Goal: Register for event/course

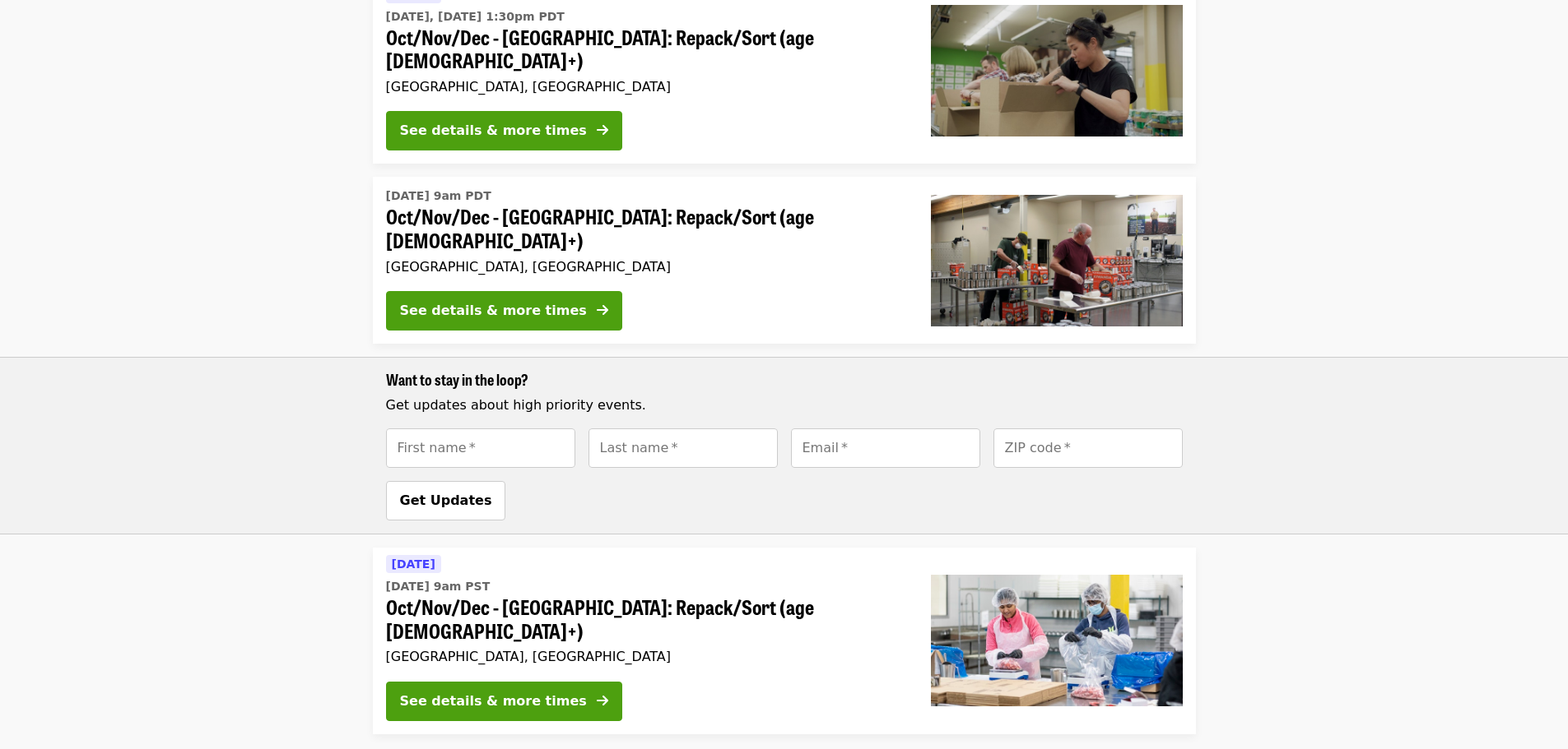
scroll to position [494, 0]
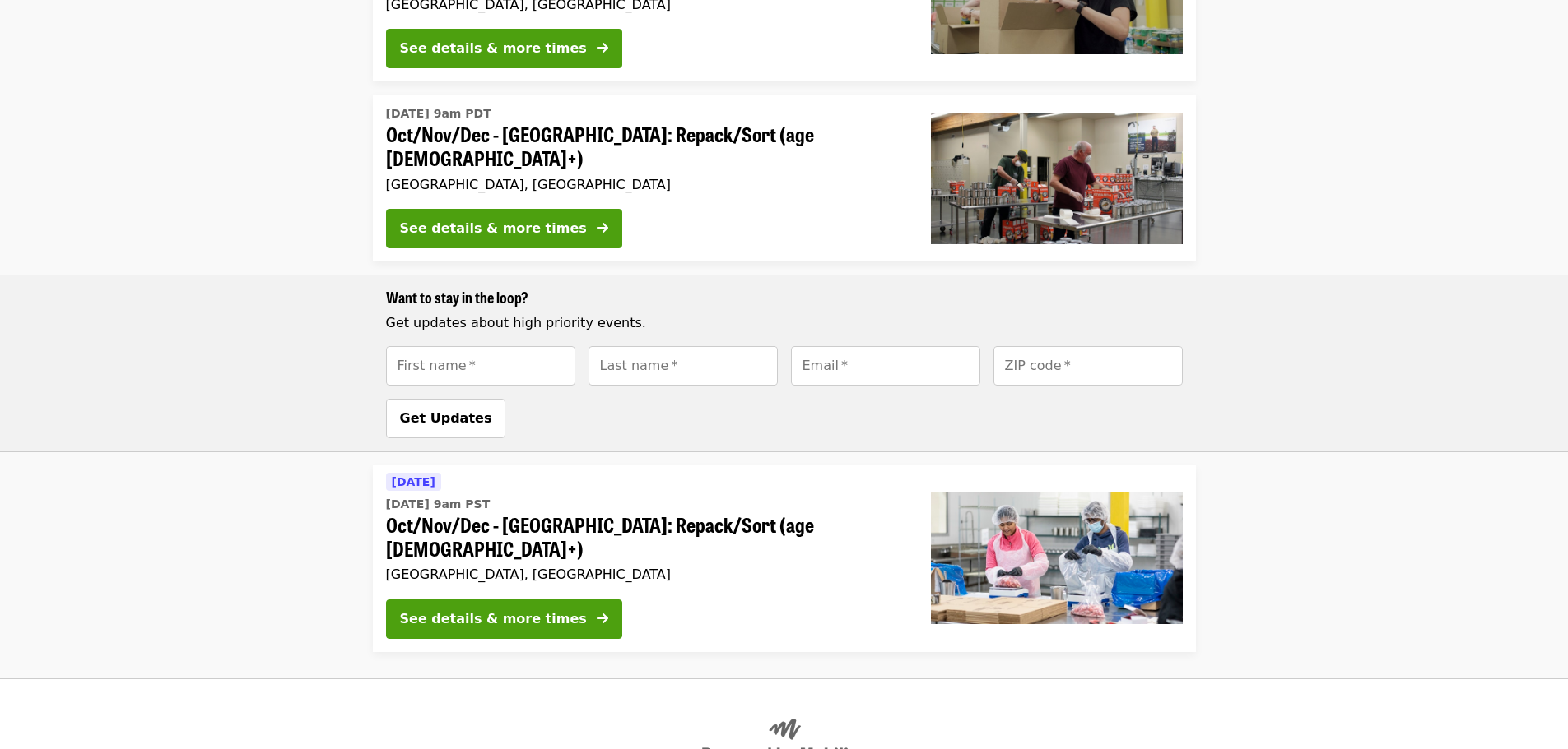
click at [531, 514] on span "Oct/Nov/Dec - [GEOGRAPHIC_DATA]: Repack/Sort (age [DEMOGRAPHIC_DATA]+)" at bounding box center [645, 537] width 518 height 47
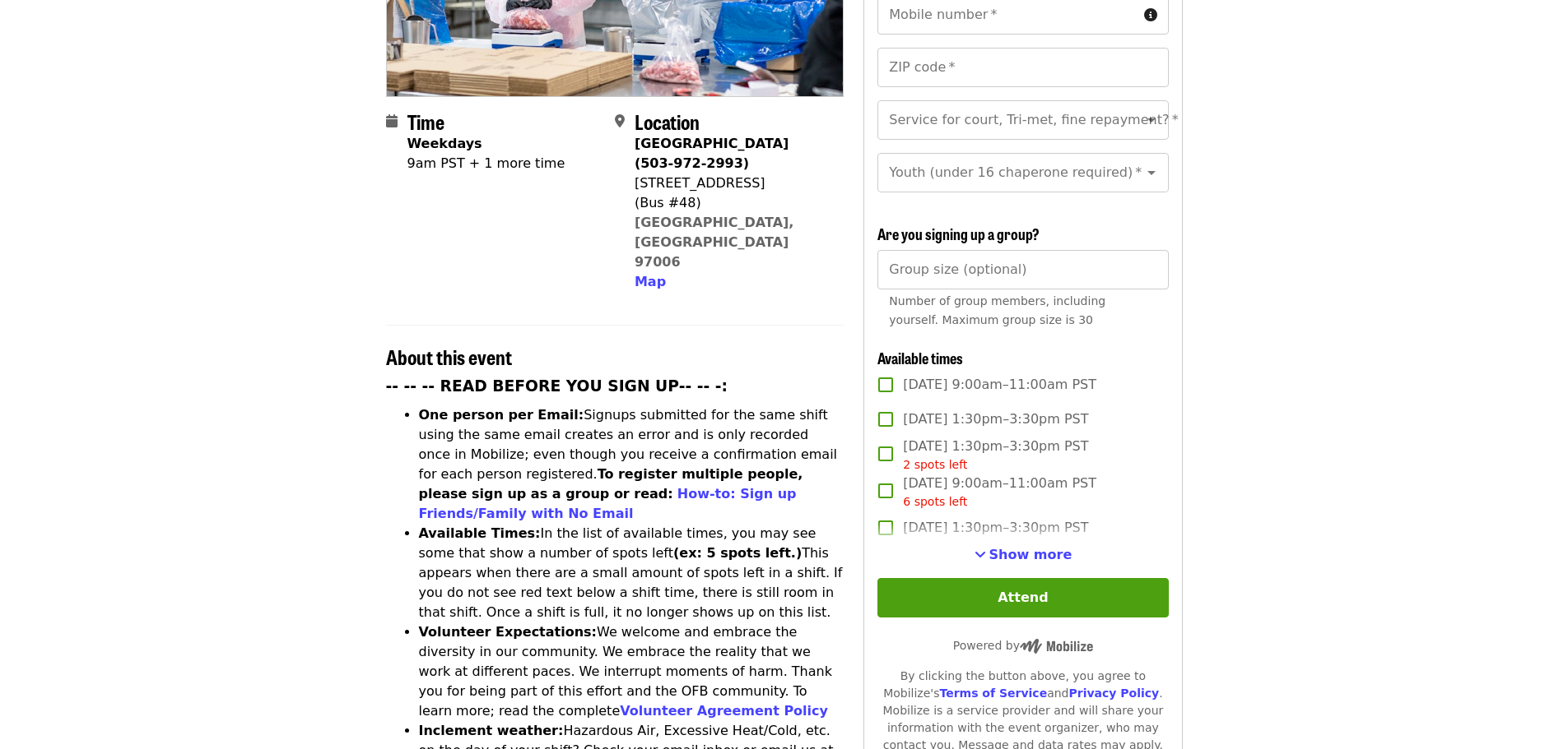
scroll to position [329, 0]
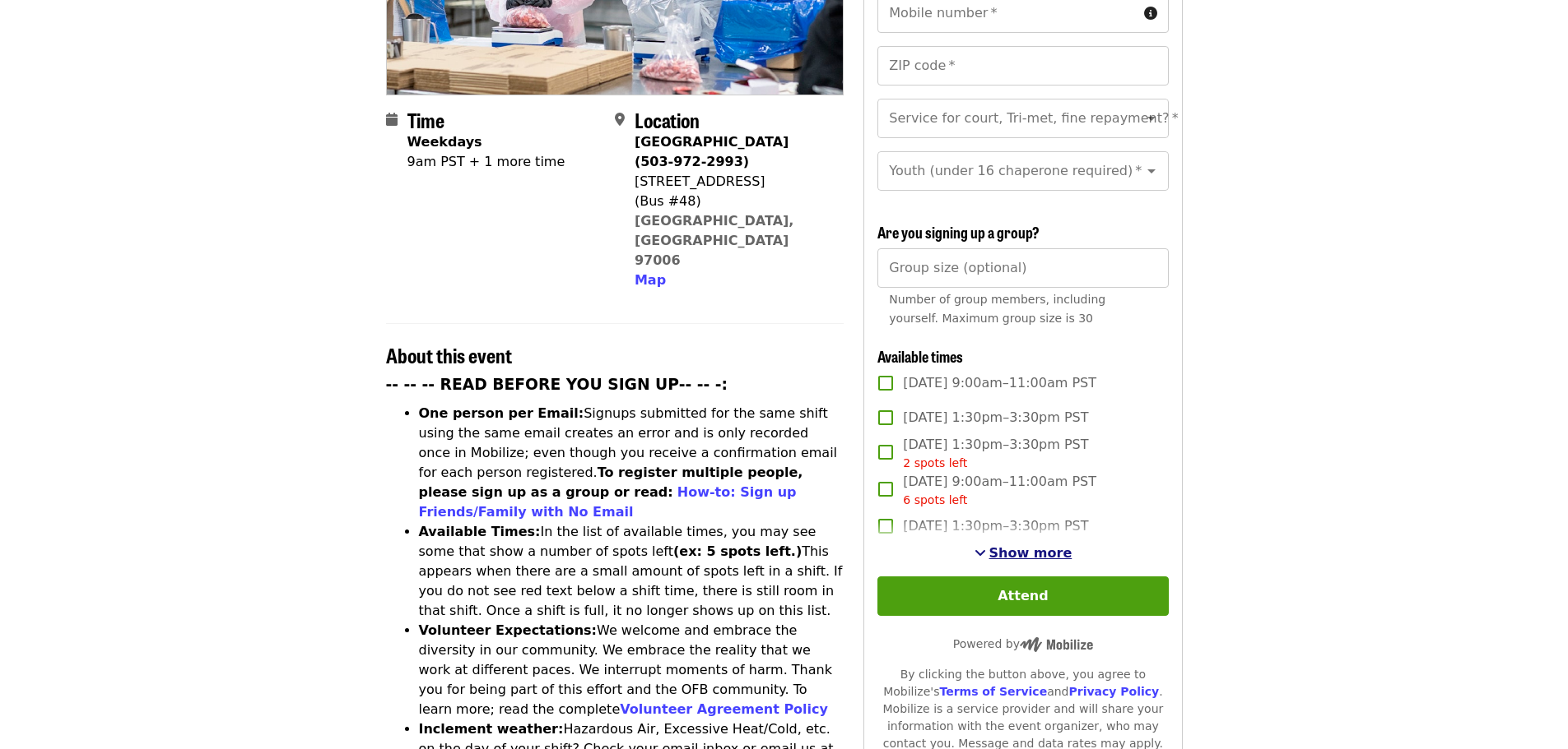
click at [1037, 550] on span "Show more" at bounding box center [1030, 553] width 83 height 15
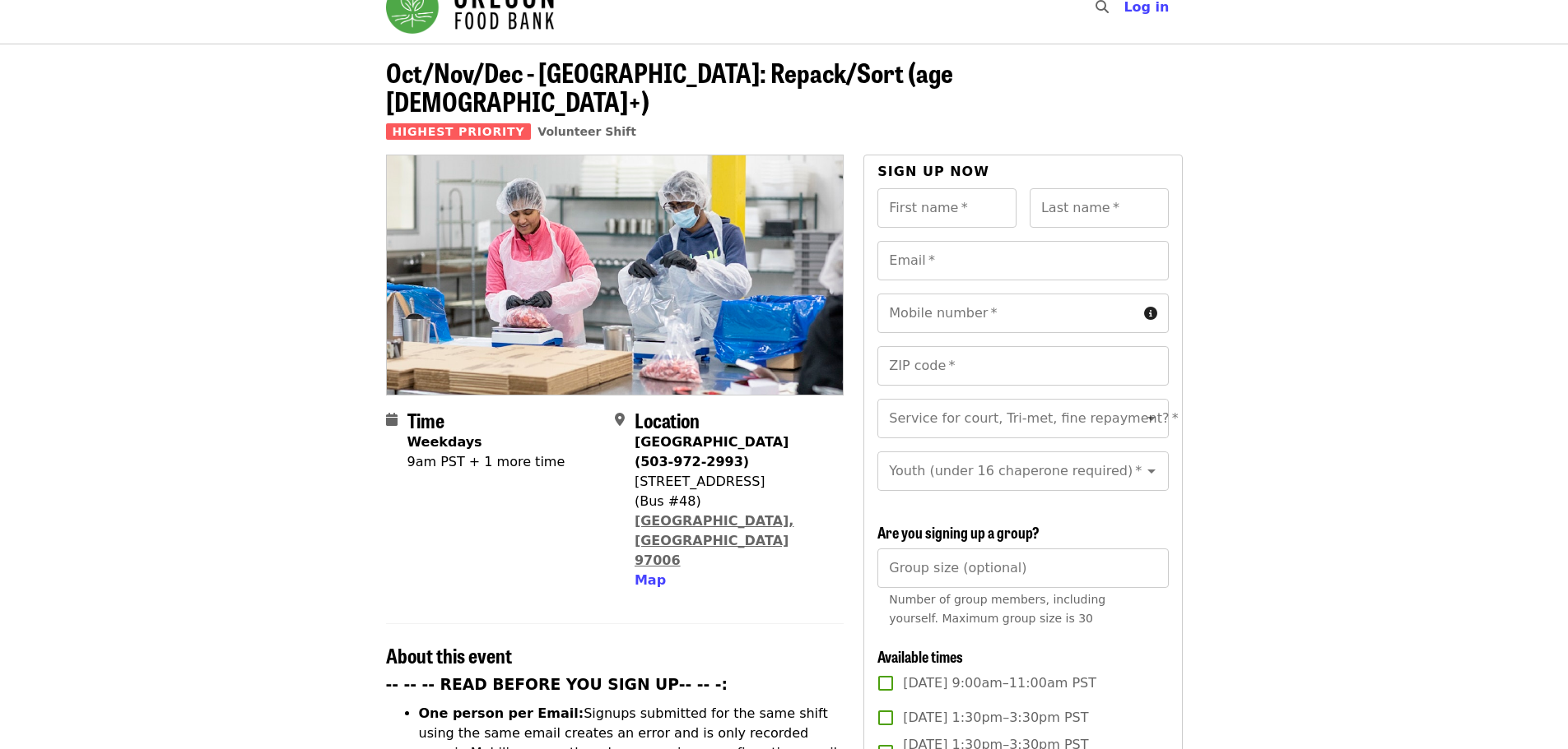
scroll to position [0, 0]
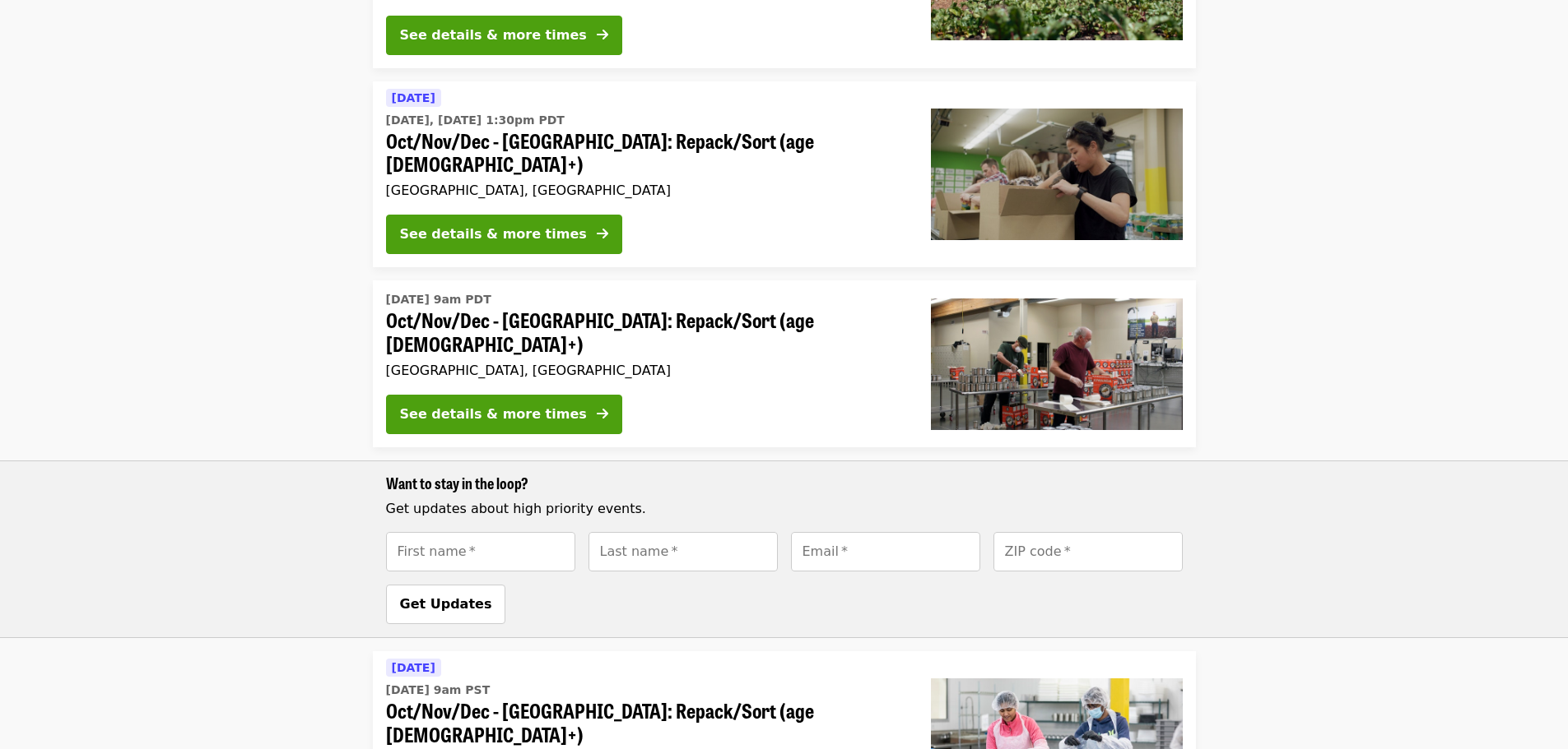
scroll to position [331, 0]
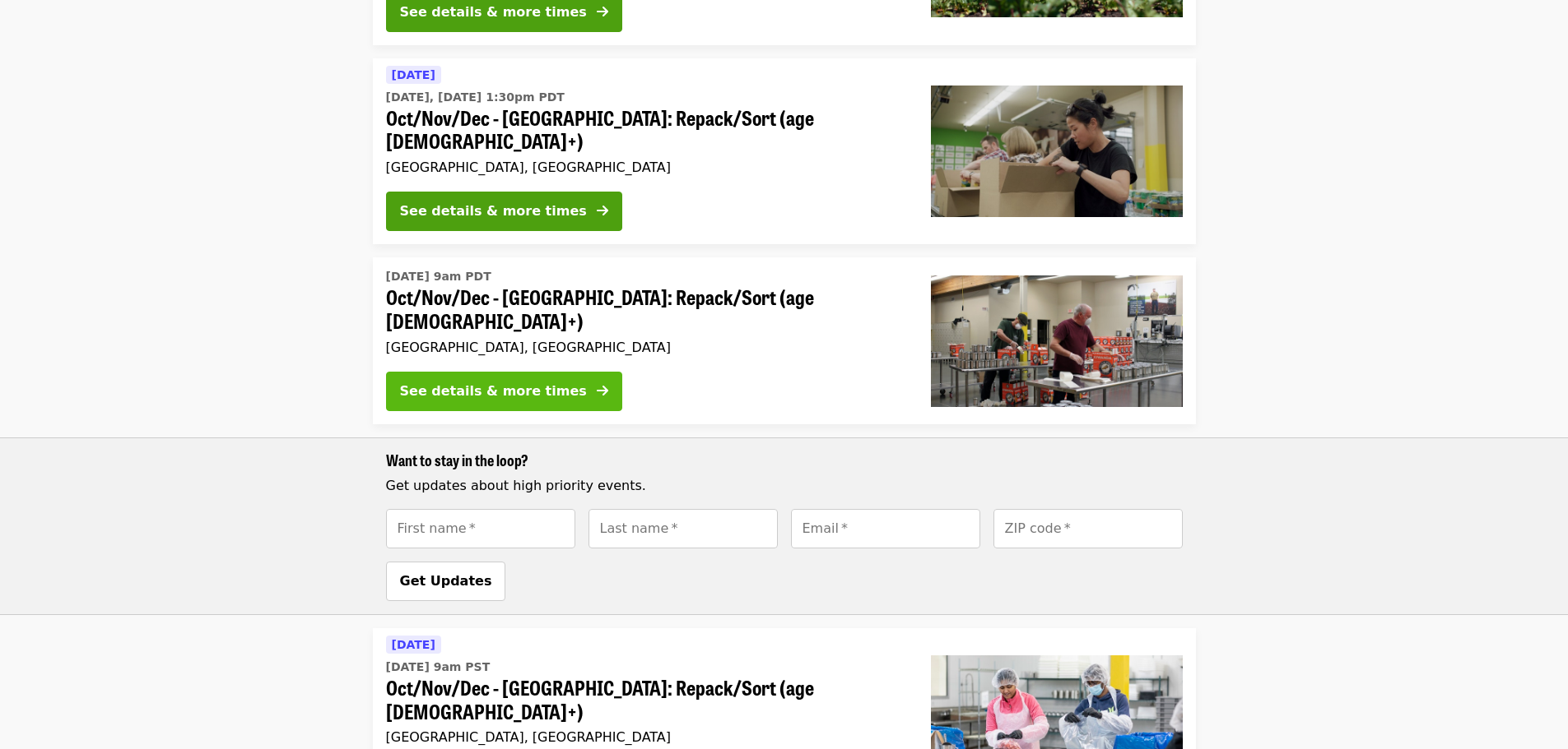
click at [547, 382] on div "See details & more times" at bounding box center [493, 392] width 186 height 20
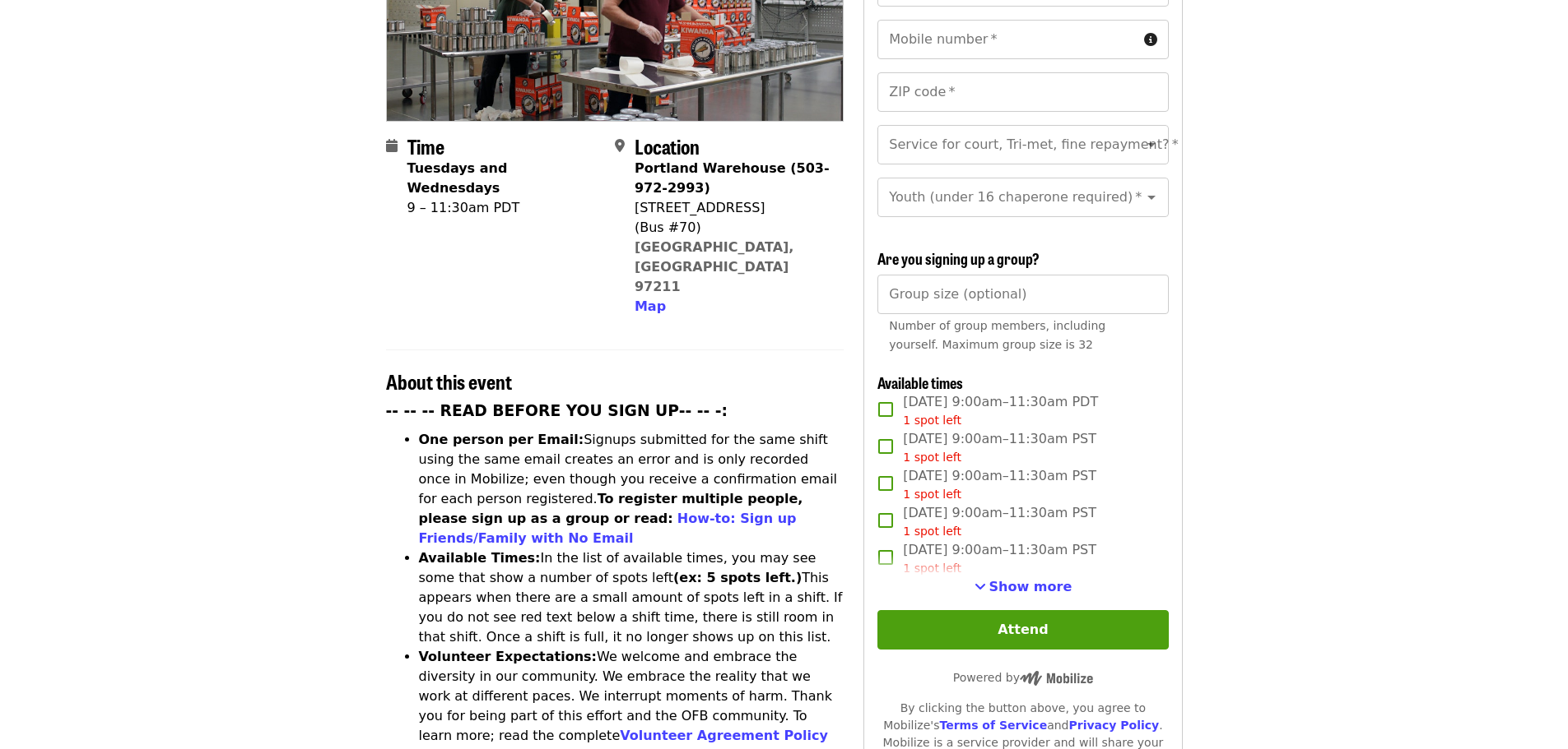
scroll to position [329, 0]
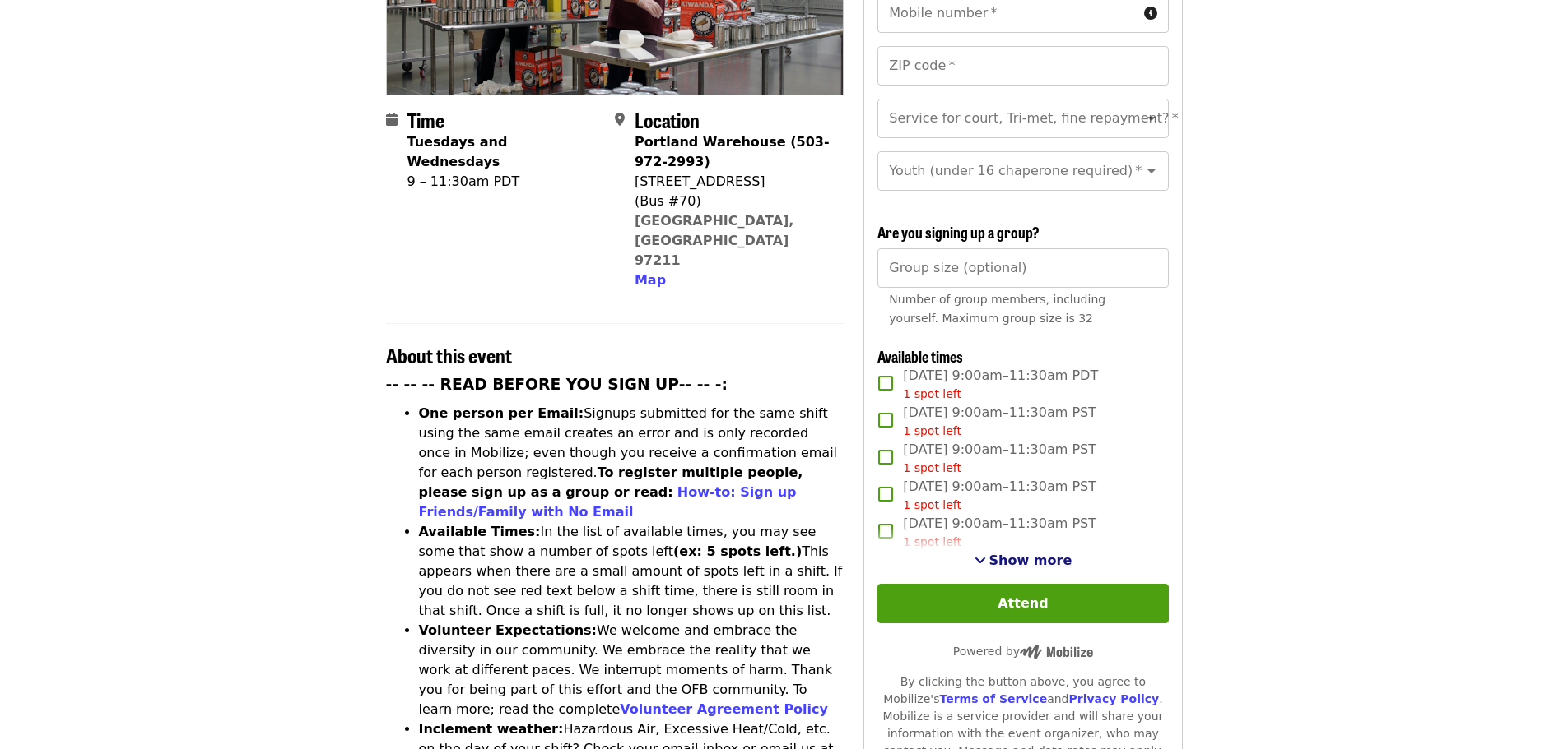
click at [1034, 554] on span "Show more" at bounding box center [1030, 560] width 83 height 15
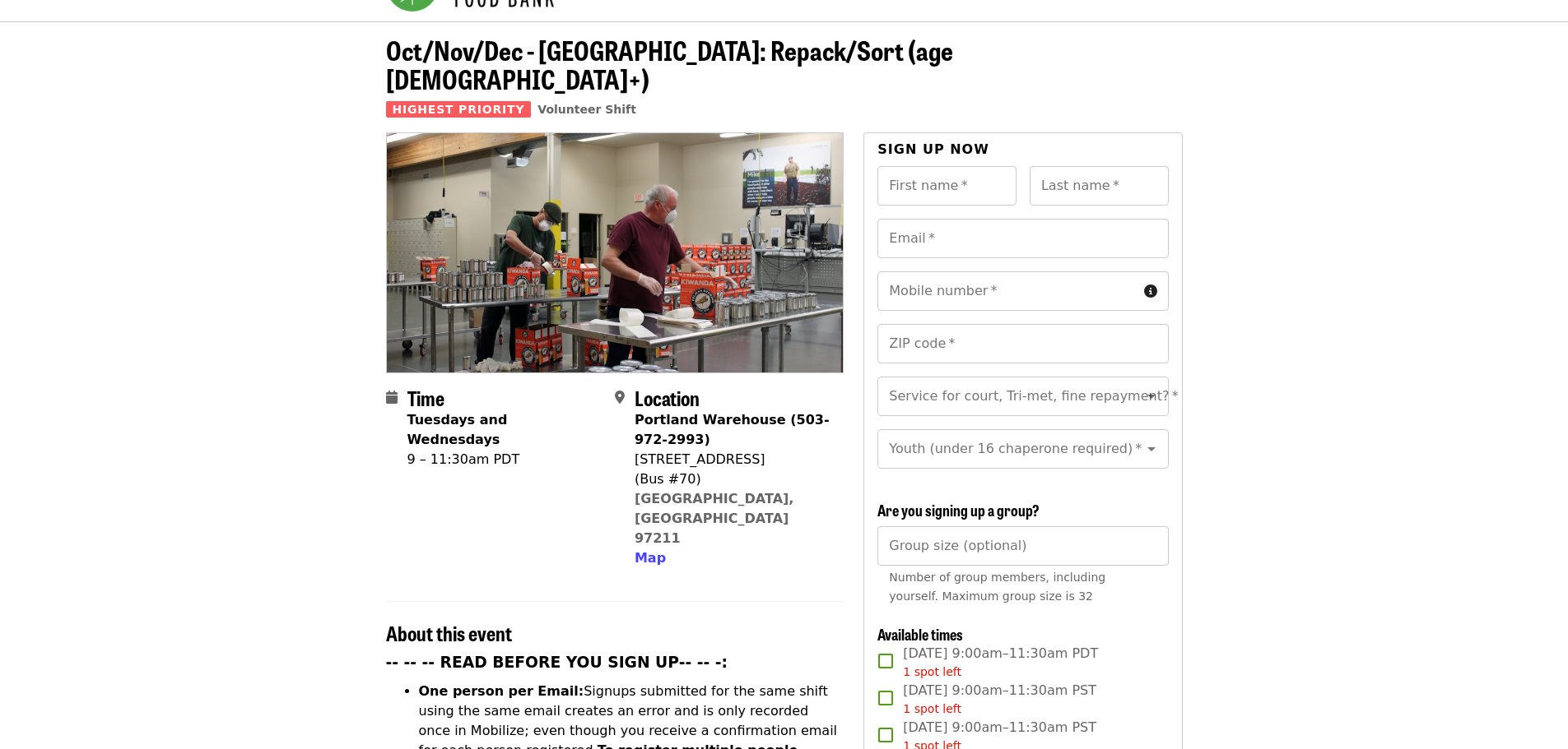
scroll to position [0, 0]
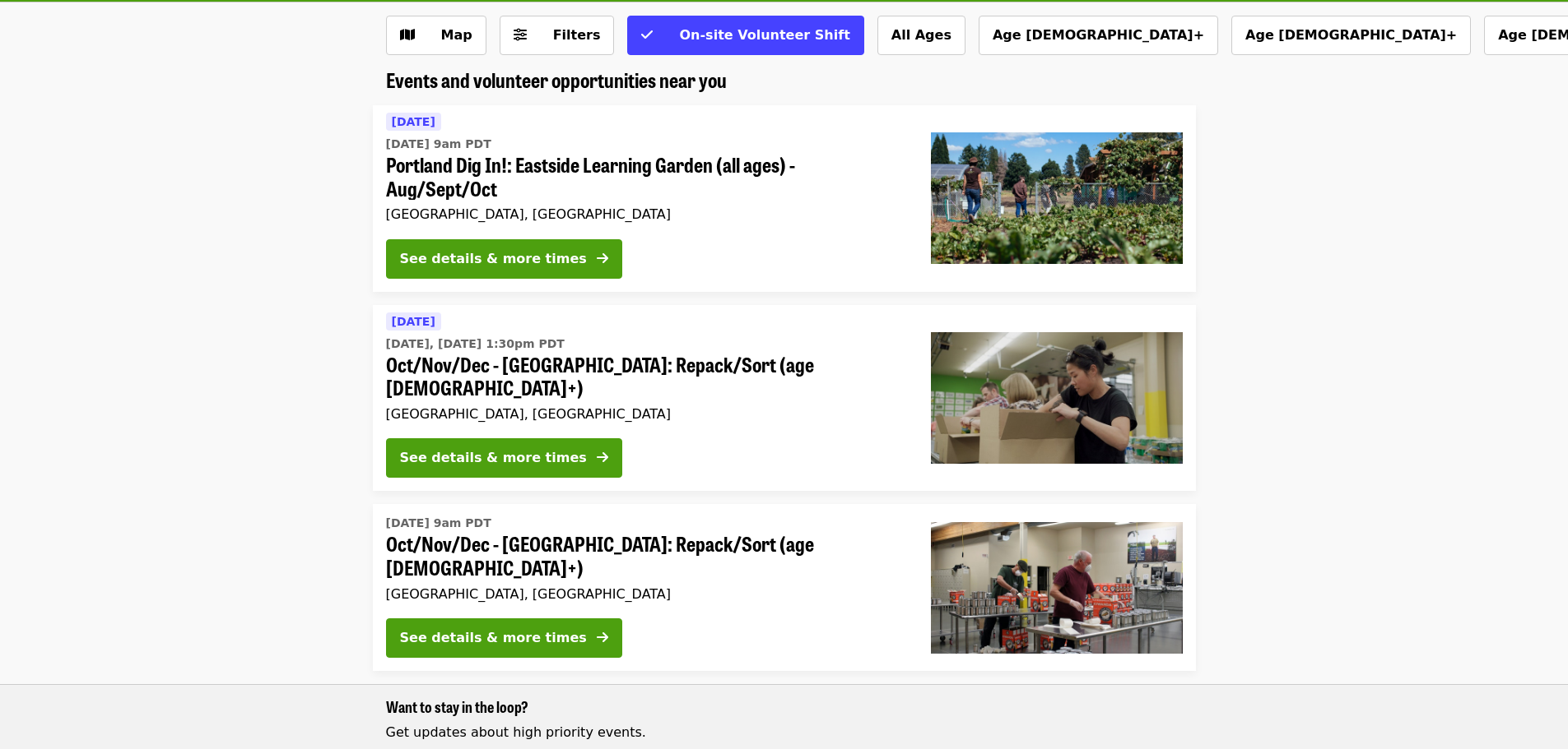
scroll to position [495, 0]
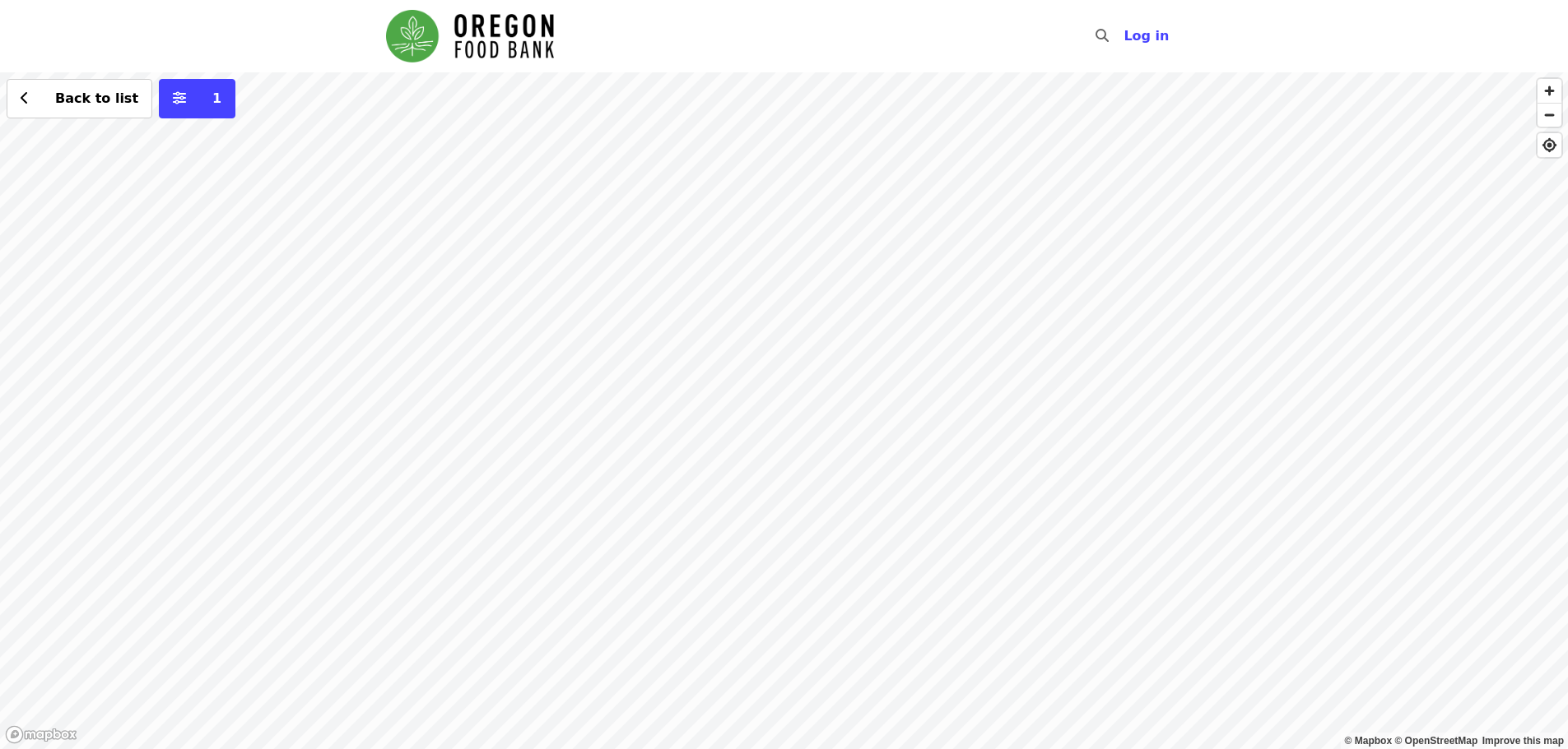
drag, startPoint x: 530, startPoint y: 236, endPoint x: 767, endPoint y: 673, distance: 497.1
click at [767, 673] on div "Back to list 1" at bounding box center [784, 411] width 1568 height 677
drag, startPoint x: 903, startPoint y: 604, endPoint x: 896, endPoint y: 439, distance: 165.1
click at [896, 439] on div "Back to list 1" at bounding box center [784, 411] width 1568 height 677
click at [835, 334] on div "Back to list 1" at bounding box center [784, 411] width 1568 height 677
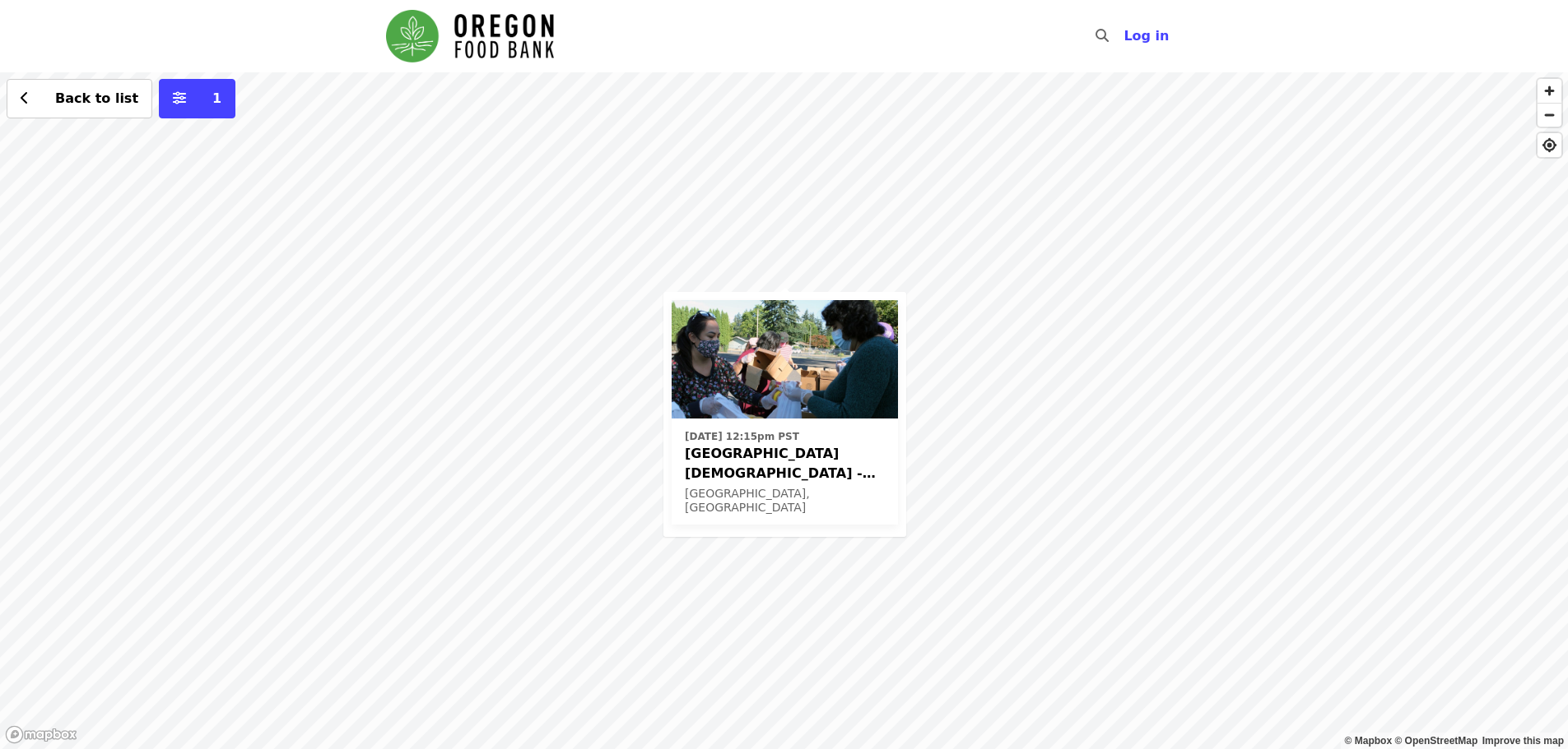
click at [680, 140] on div "Thu, Jan 22, 2026 @ 12:15pm PST Beaverton First United Methodist Church - Free …" at bounding box center [784, 411] width 1568 height 677
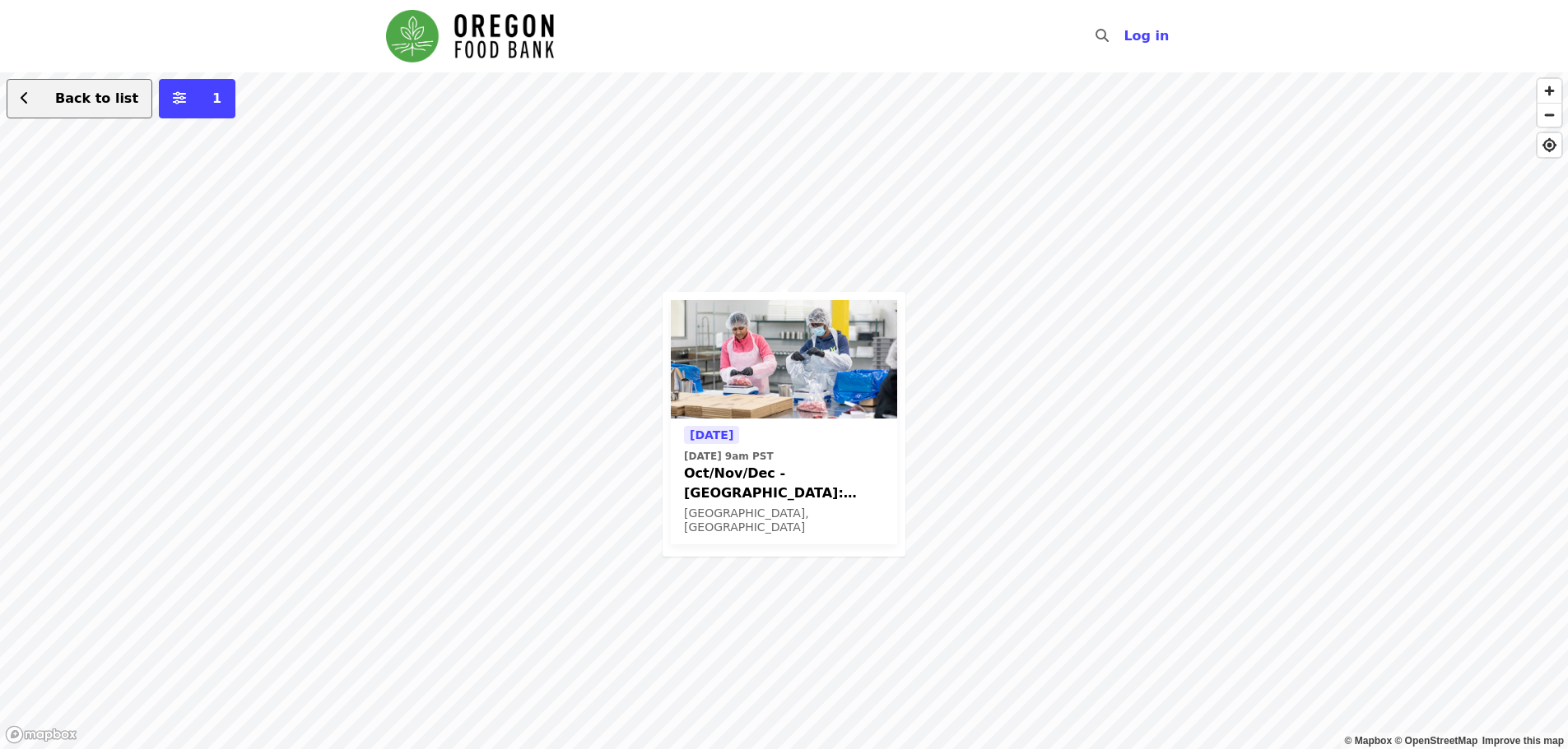
click at [110, 105] on span "Back to list" at bounding box center [96, 98] width 83 height 15
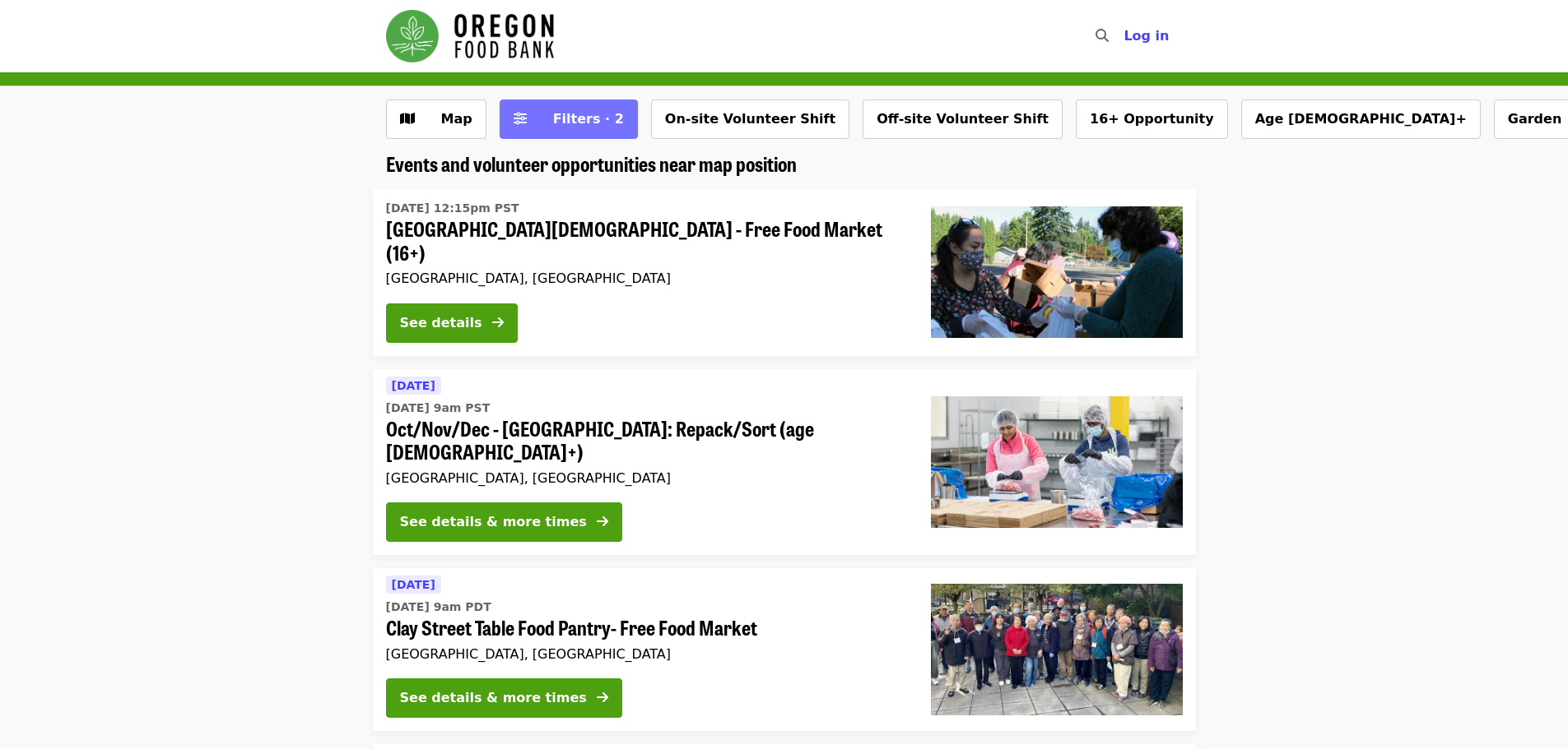
click at [555, 115] on span "Filters · 2" at bounding box center [588, 118] width 71 height 15
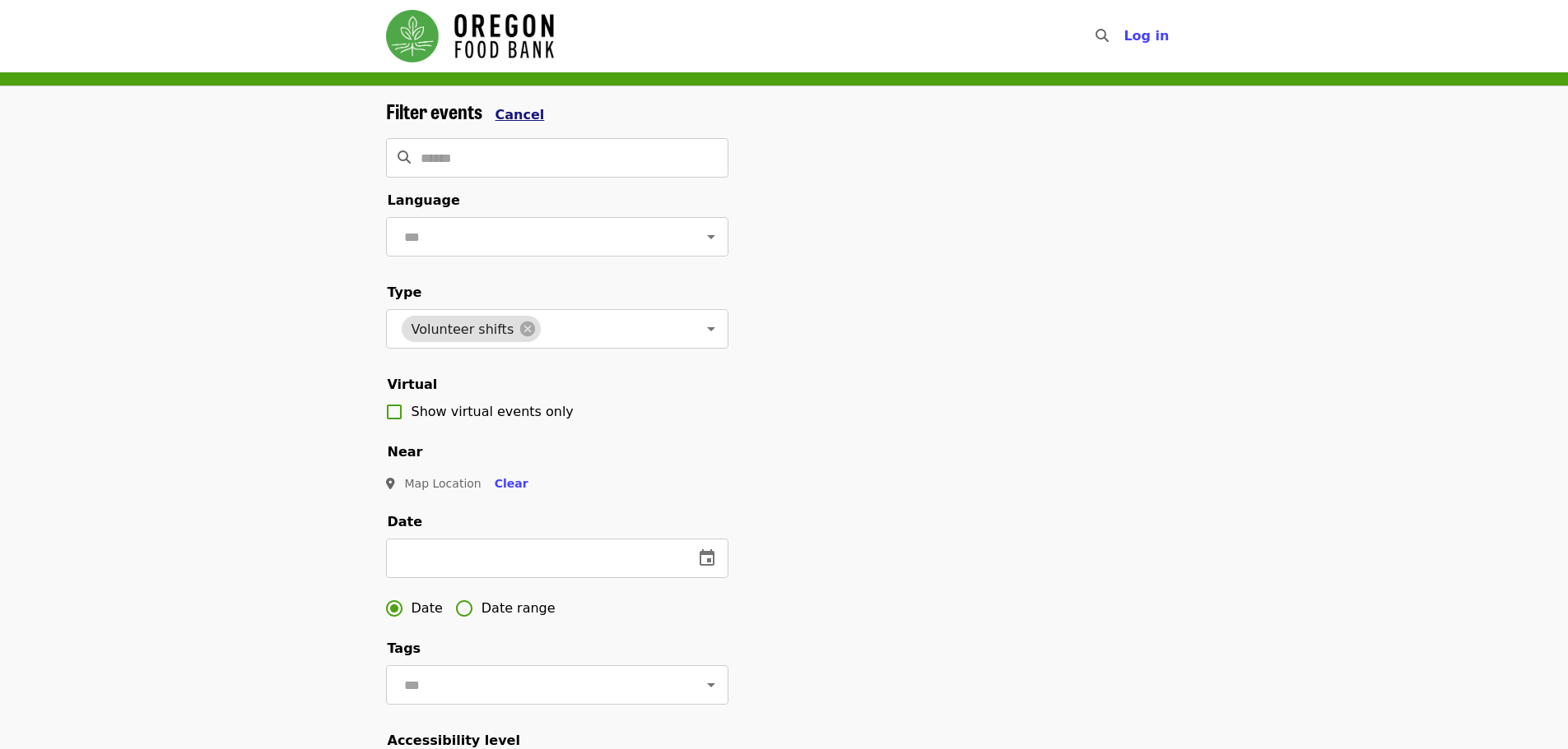
click at [528, 120] on span "Cancel" at bounding box center [520, 115] width 49 height 15
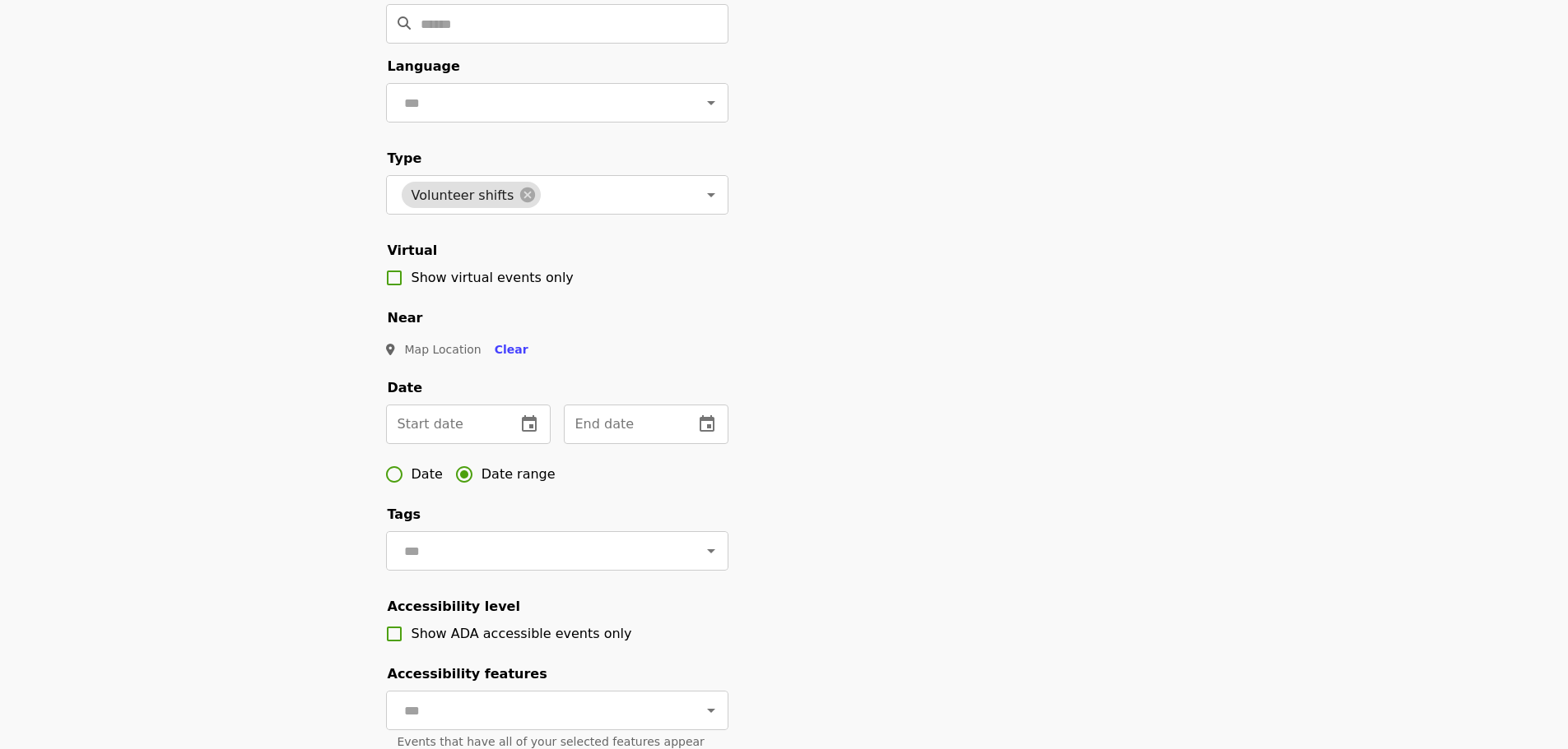
scroll to position [246, 0]
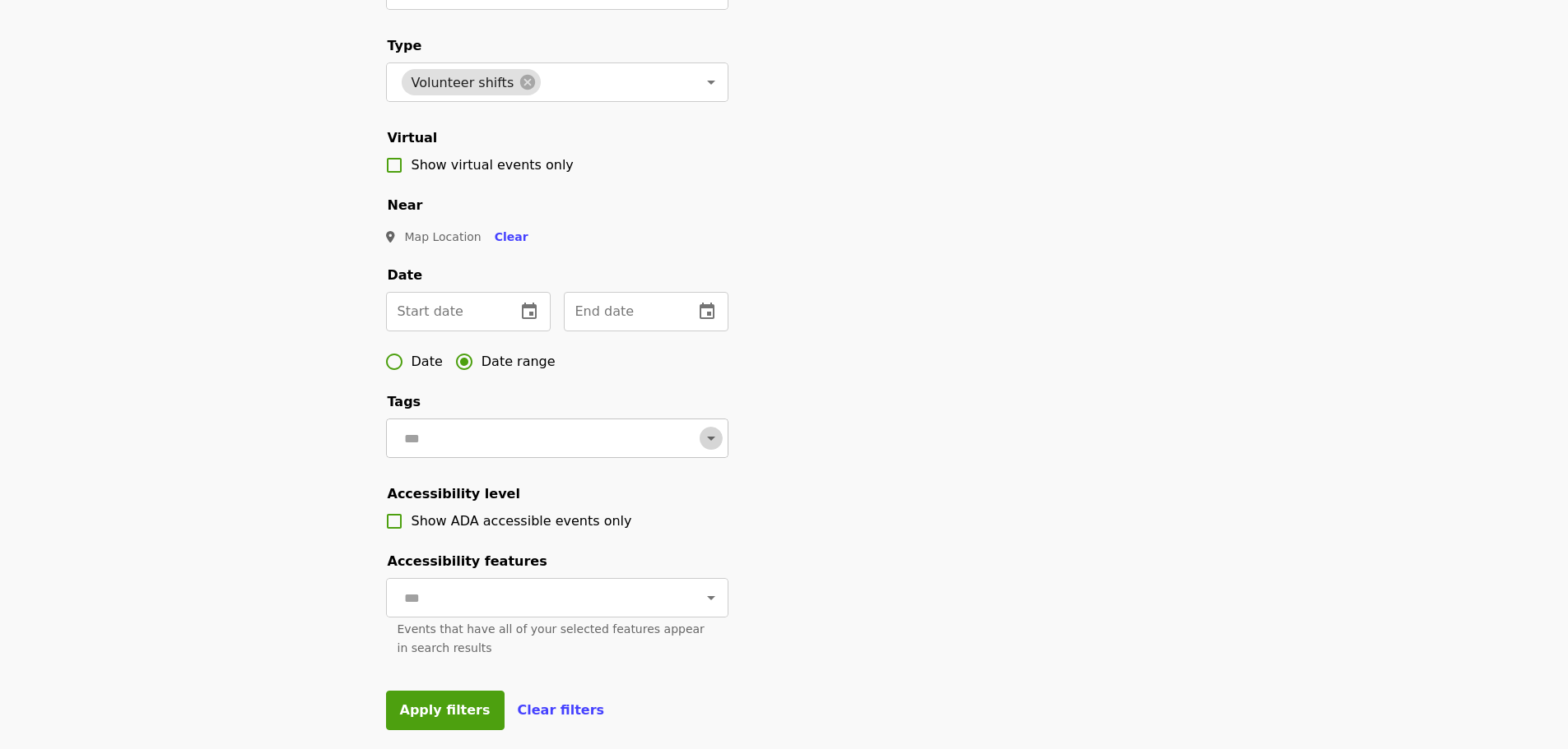
click at [701, 448] on icon "Open" at bounding box center [711, 438] width 20 height 20
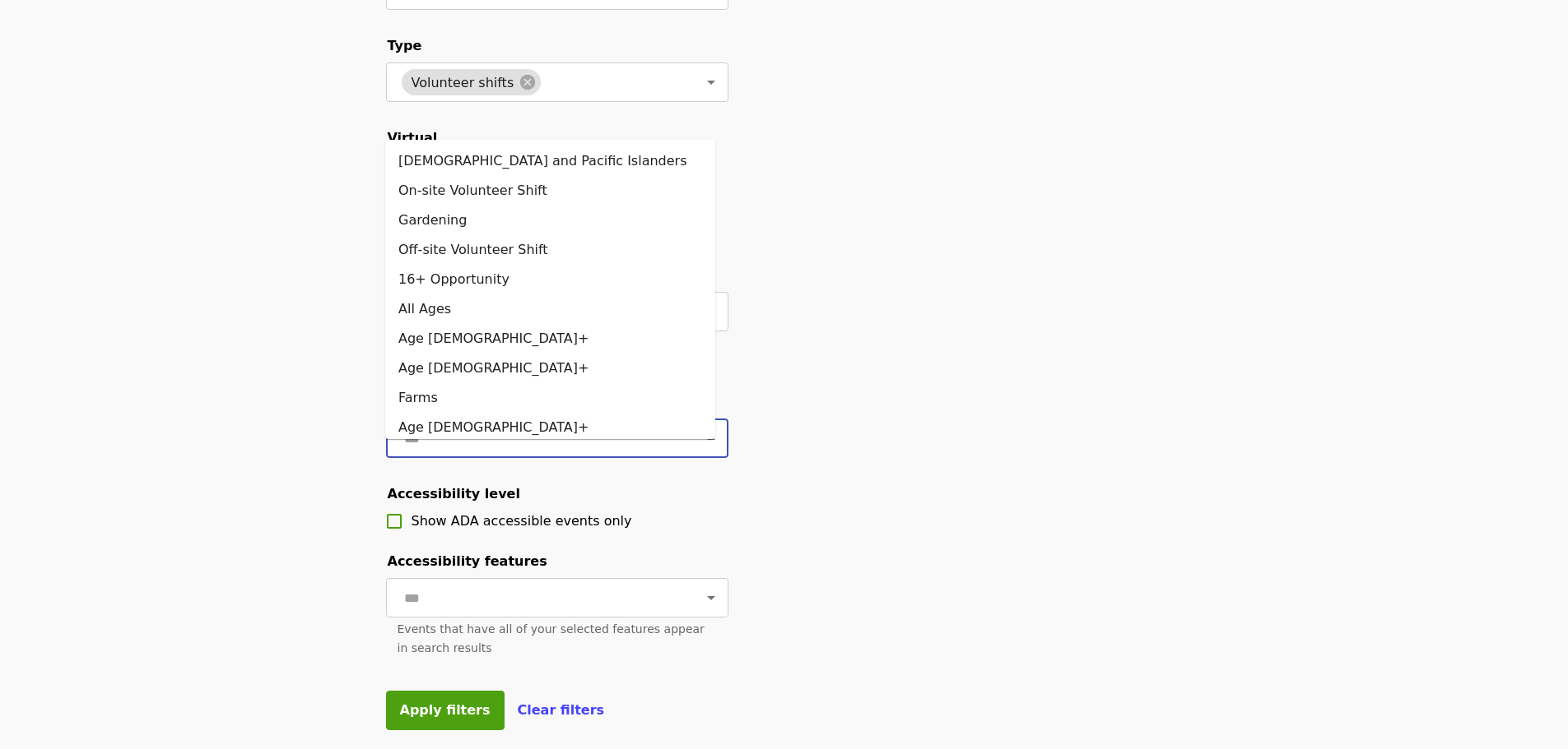
click at [701, 448] on icon "Close" at bounding box center [711, 438] width 20 height 20
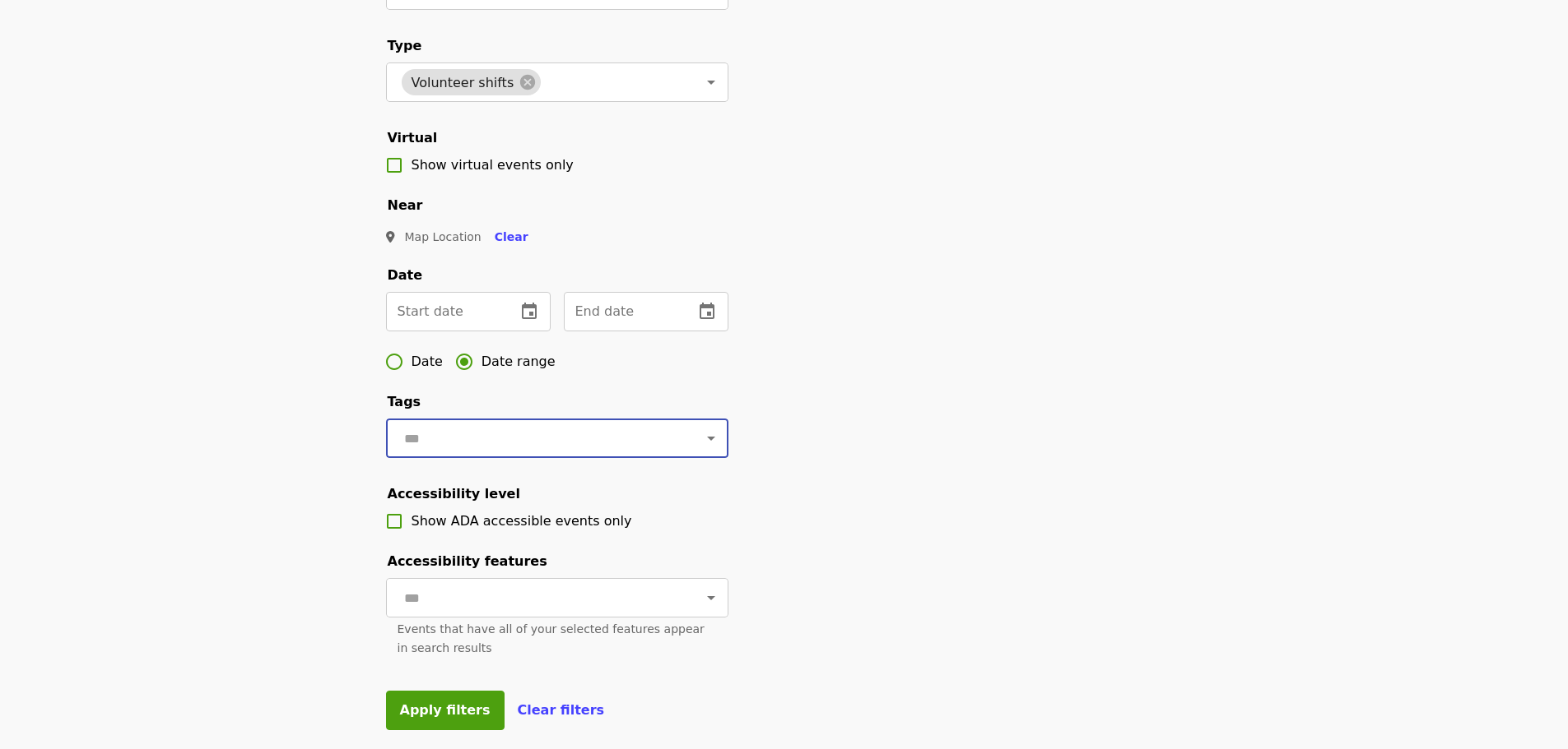
scroll to position [0, 0]
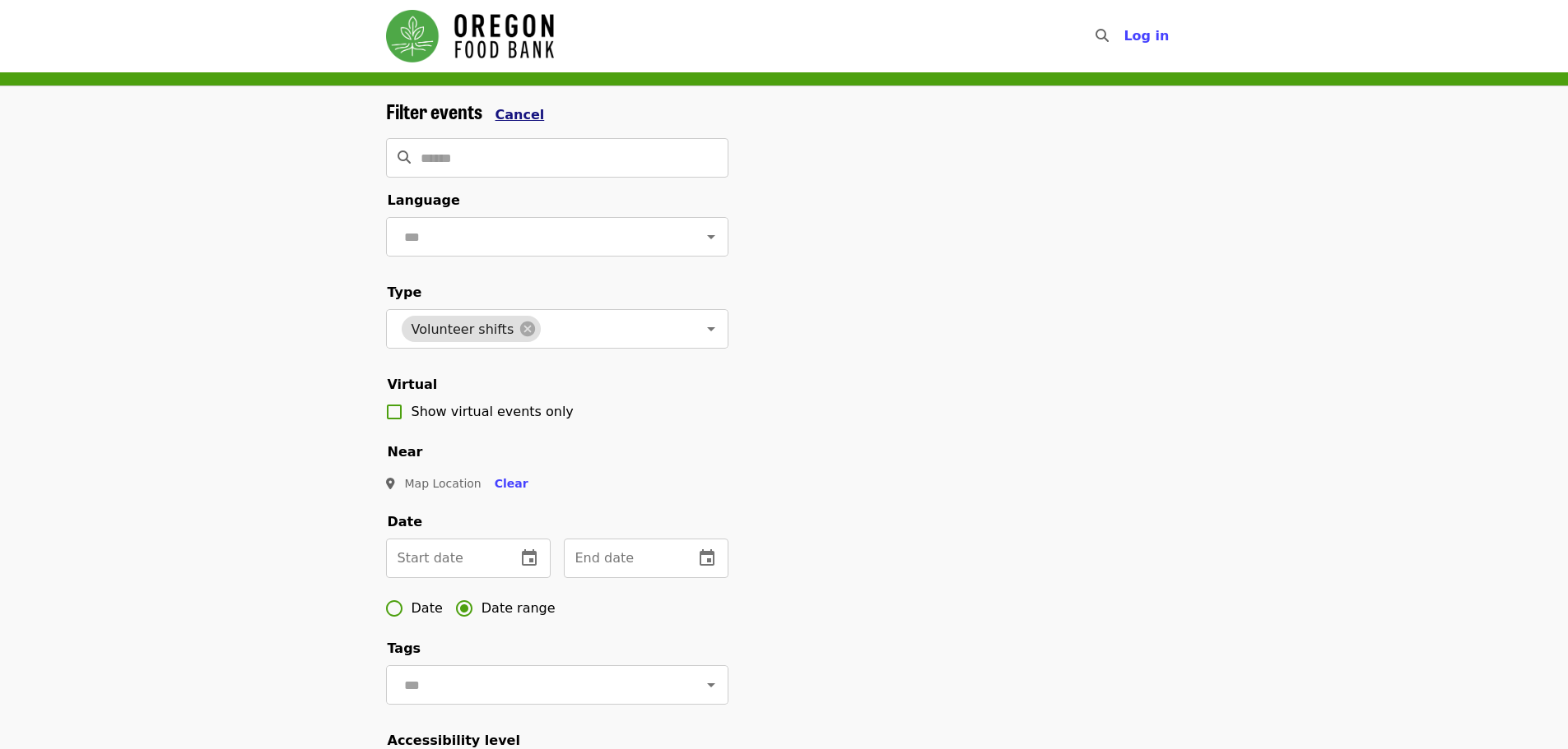
click at [512, 113] on span "Cancel" at bounding box center [520, 115] width 49 height 15
